Goal: Task Accomplishment & Management: Use online tool/utility

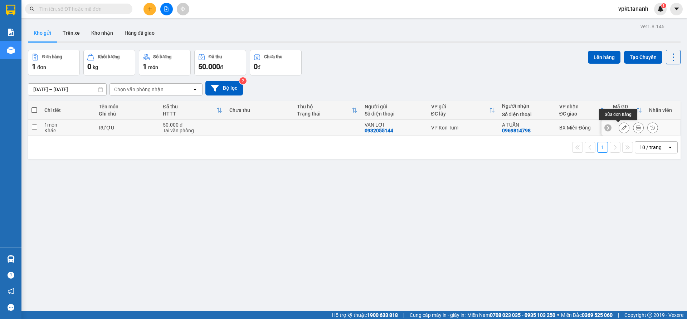
click at [621, 127] on icon at bounding box center [623, 127] width 5 height 5
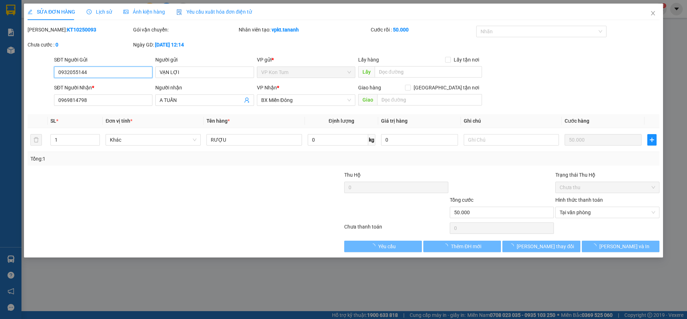
type input "0932055144"
type input "0969814798"
type input "50.000"
click at [623, 248] on span "Lưu và In" at bounding box center [624, 246] width 50 height 8
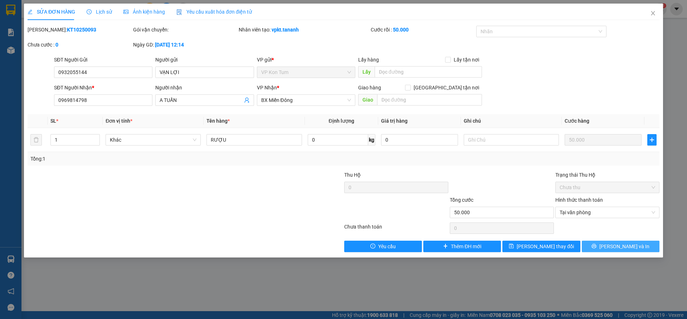
click at [623, 246] on span "Lưu và In" at bounding box center [624, 246] width 50 height 8
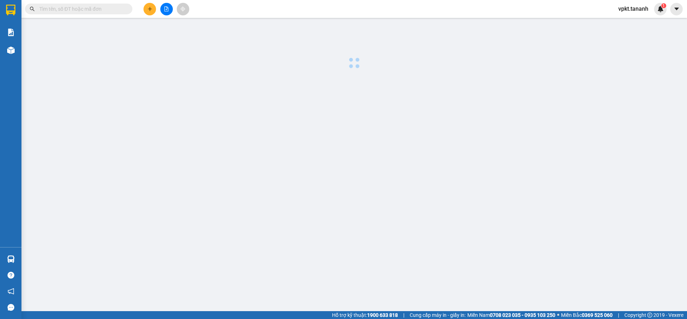
click at [622, 246] on main at bounding box center [343, 155] width 687 height 311
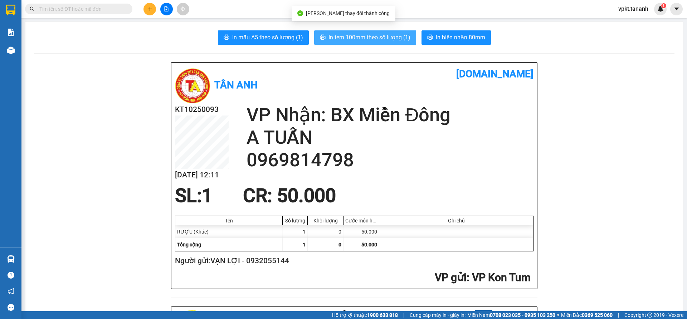
click at [367, 34] on span "In tem 100mm theo số lượng (1)" at bounding box center [369, 37] width 82 height 9
